Goal: Transaction & Acquisition: Purchase product/service

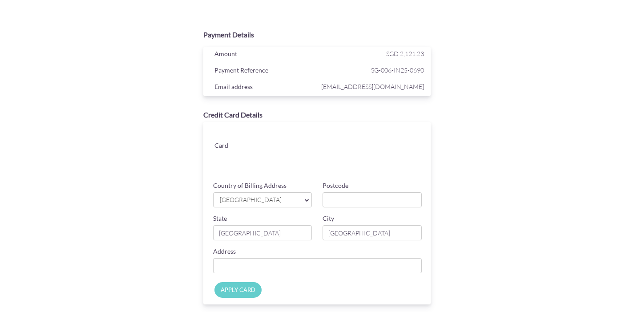
click at [302, 149] on div "Card" at bounding box center [319, 150] width 237 height 56
click at [345, 205] on input "Postcode" at bounding box center [372, 199] width 99 height 15
type input "554344"
type input "The Garden Residences, [STREET_ADDRESS]"
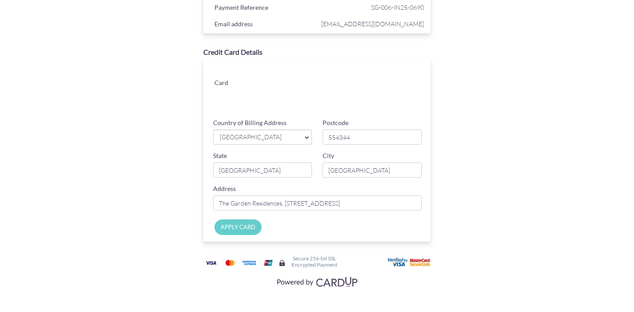
click at [230, 223] on input "APPLY CARD" at bounding box center [237, 227] width 47 height 16
type input "Applying..."
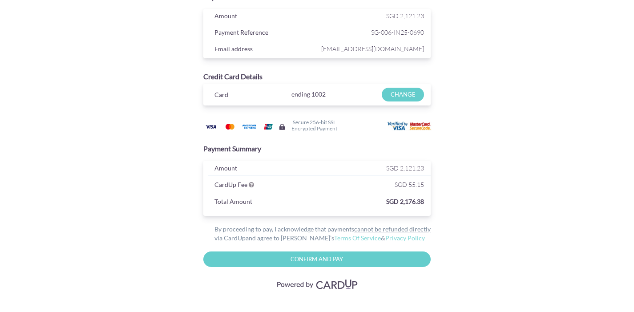
scroll to position [39, 0]
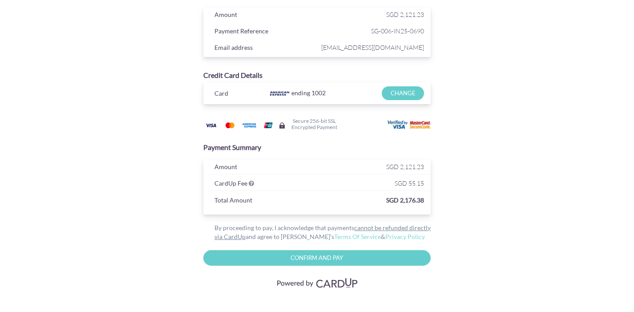
click at [348, 260] on input "Confirm and Pay" at bounding box center [317, 258] width 228 height 16
type input "Please wait..."
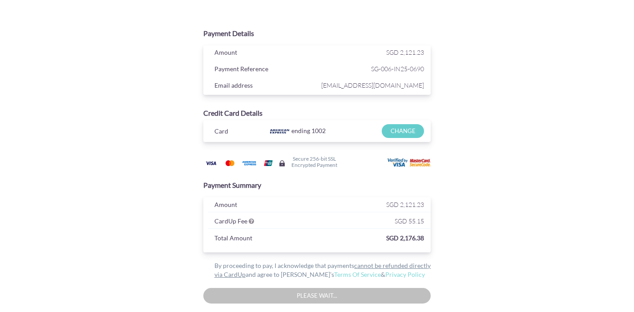
scroll to position [0, 0]
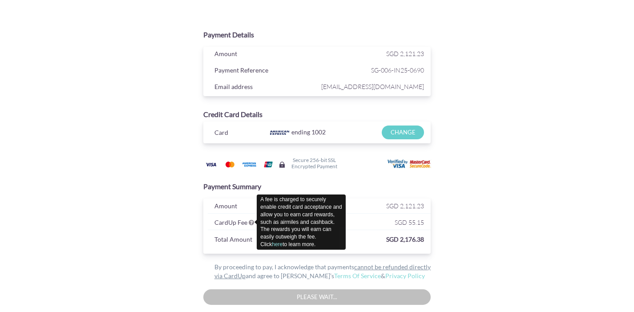
click at [253, 222] on icon at bounding box center [251, 222] width 5 height 6
